Goal: Information Seeking & Learning: Learn about a topic

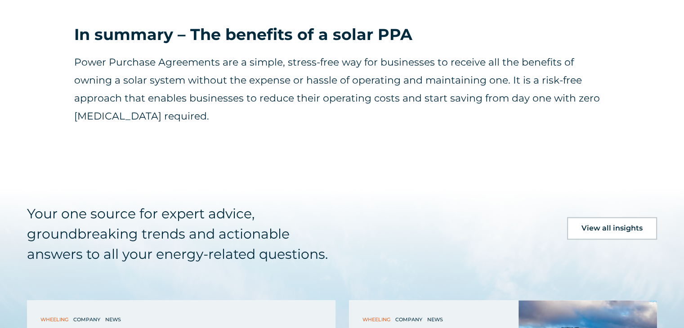
scroll to position [1275, 0]
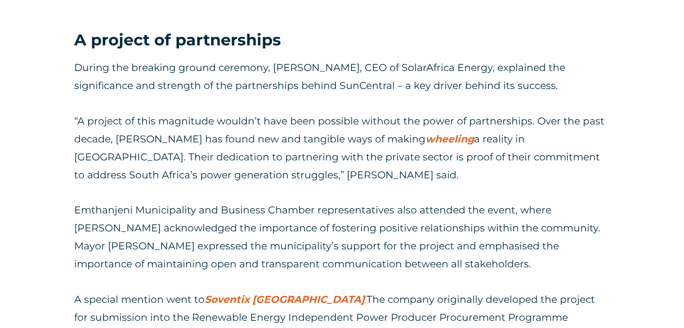
scroll to position [967, 0]
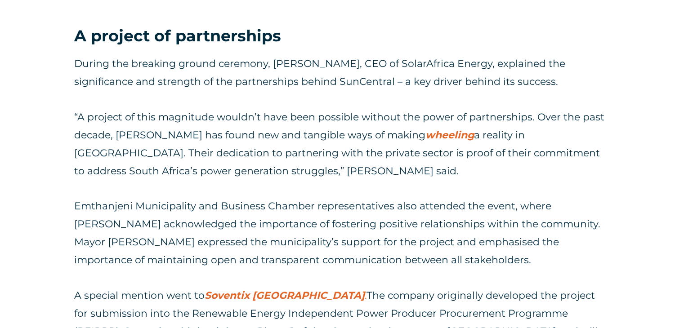
drag, startPoint x: 688, startPoint y: 19, endPoint x: 682, endPoint y: 116, distance: 96.8
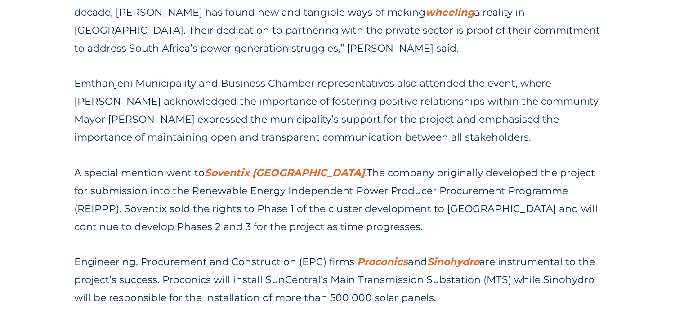
scroll to position [1093, 0]
